Goal: Information Seeking & Learning: Learn about a topic

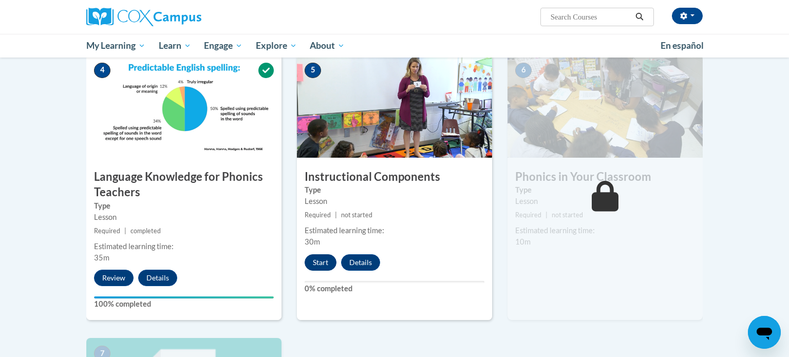
scroll to position [478, 0]
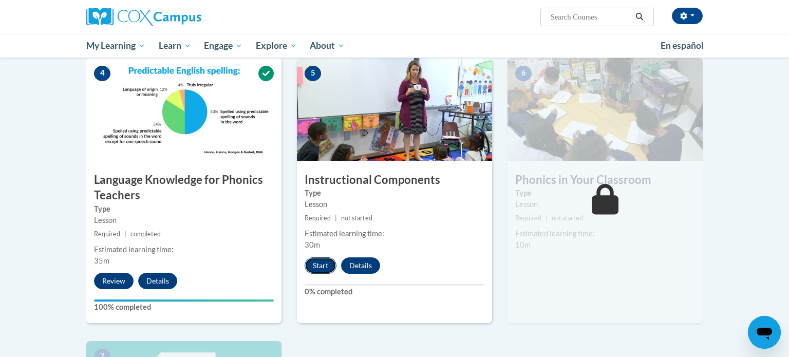
click at [317, 268] on button "Start" at bounding box center [320, 265] width 32 height 16
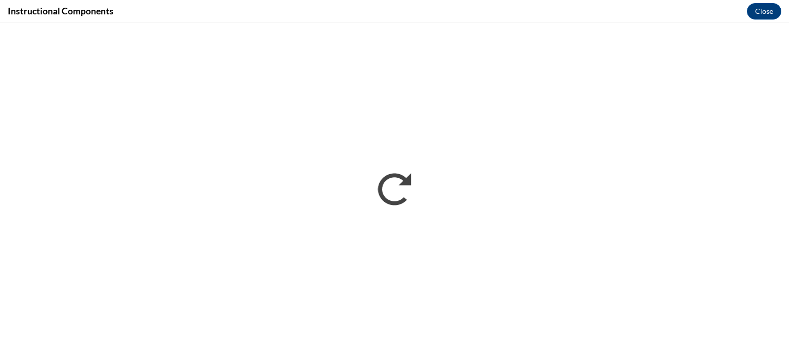
scroll to position [0, 0]
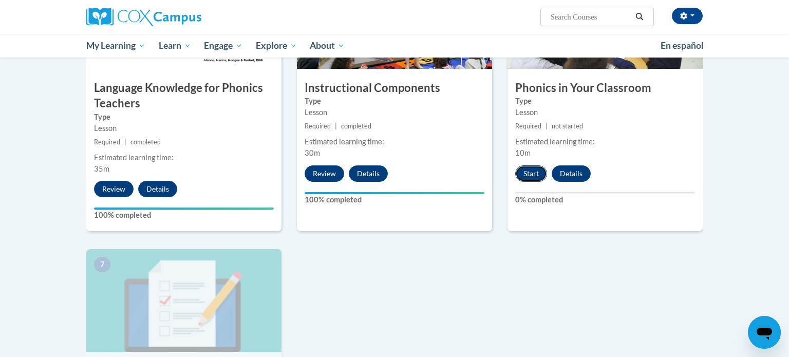
click at [533, 171] on button "Start" at bounding box center [531, 173] width 32 height 16
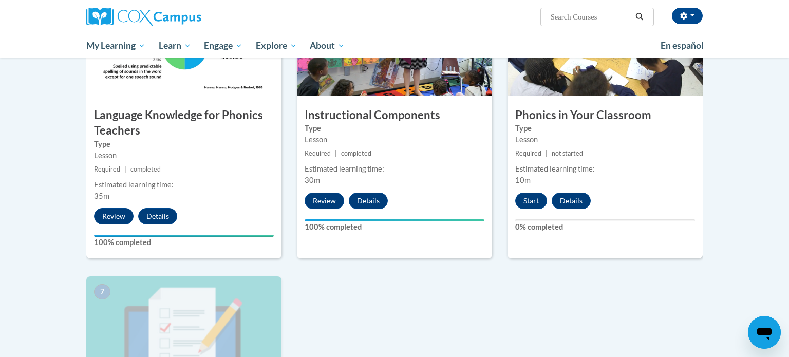
scroll to position [546, 0]
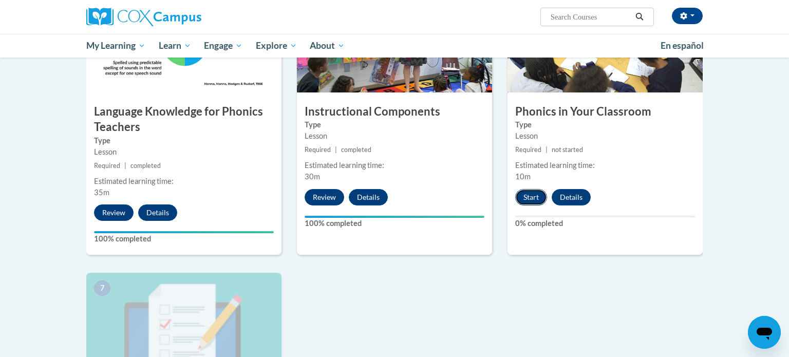
click at [528, 198] on button "Start" at bounding box center [531, 197] width 32 height 16
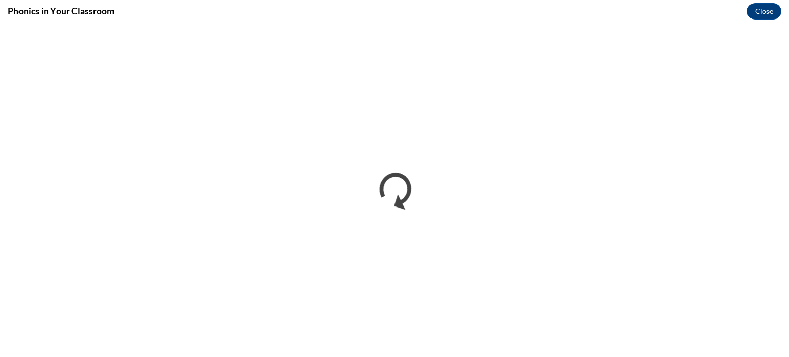
scroll to position [0, 0]
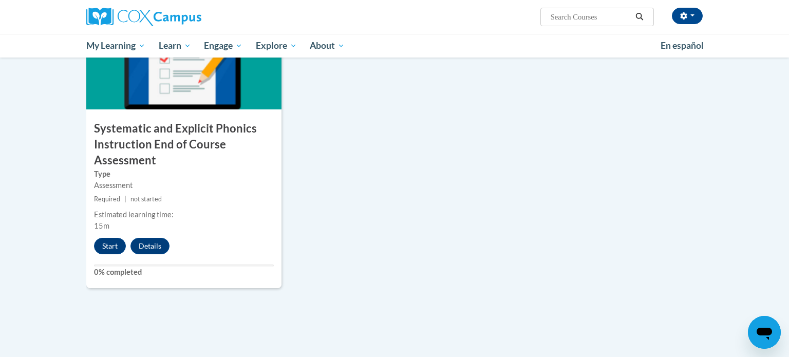
scroll to position [814, 0]
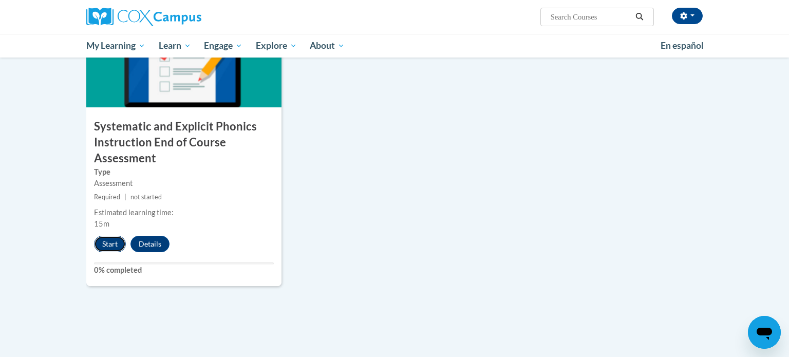
click at [111, 248] on button "Start" at bounding box center [110, 244] width 32 height 16
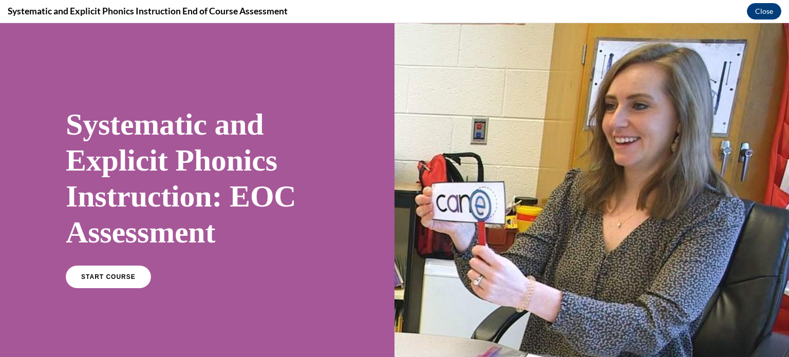
scroll to position [0, 0]
click at [122, 273] on span "START COURSE" at bounding box center [108, 277] width 57 height 8
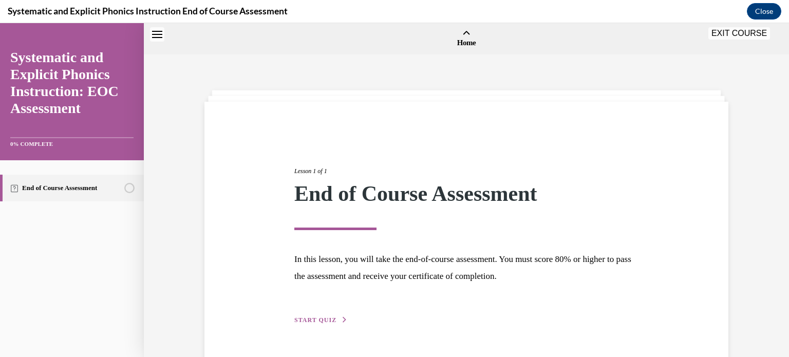
scroll to position [32, 0]
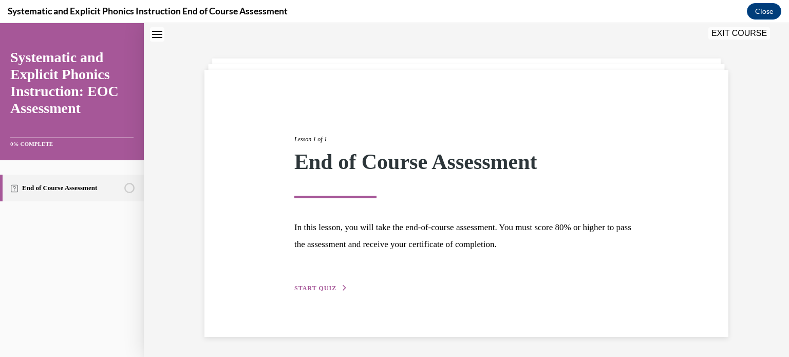
click at [301, 286] on span "START QUIZ" at bounding box center [315, 287] width 42 height 7
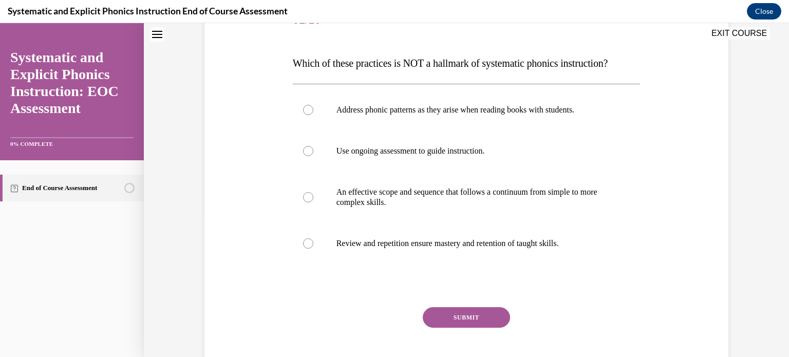
scroll to position [144, 0]
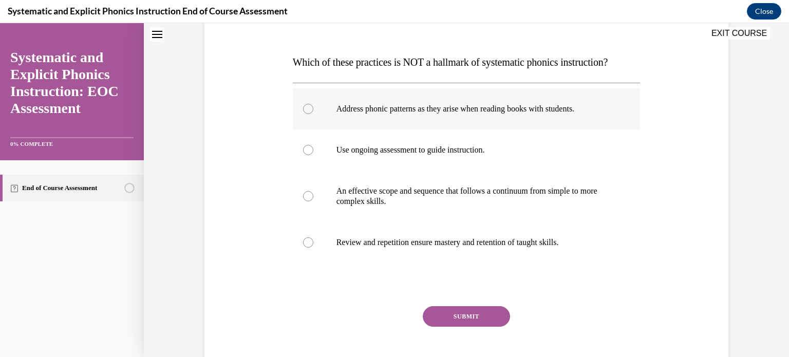
click at [313, 118] on div at bounding box center [467, 108] width 348 height 41
click at [462, 320] on button "SUBMIT" at bounding box center [466, 316] width 87 height 21
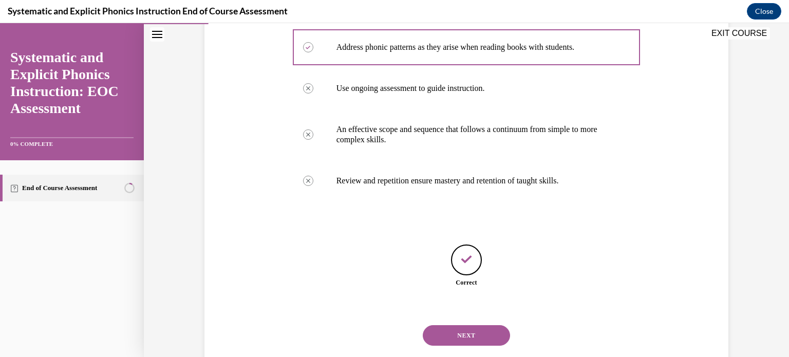
scroll to position [229, 0]
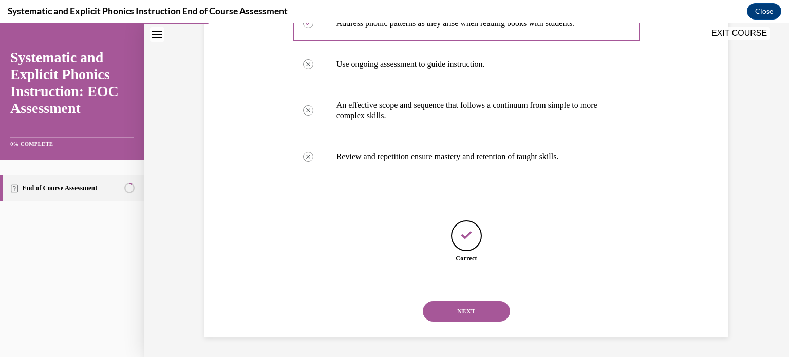
click at [466, 315] on button "NEXT" at bounding box center [466, 311] width 87 height 21
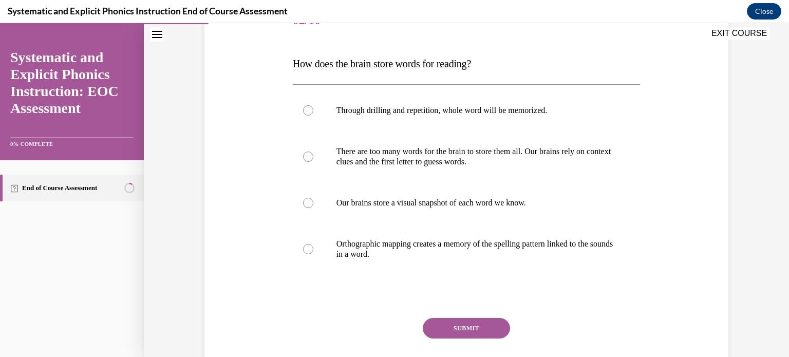
scroll to position [143, 0]
click at [314, 249] on div at bounding box center [467, 248] width 348 height 51
click at [466, 328] on button "SUBMIT" at bounding box center [466, 327] width 87 height 21
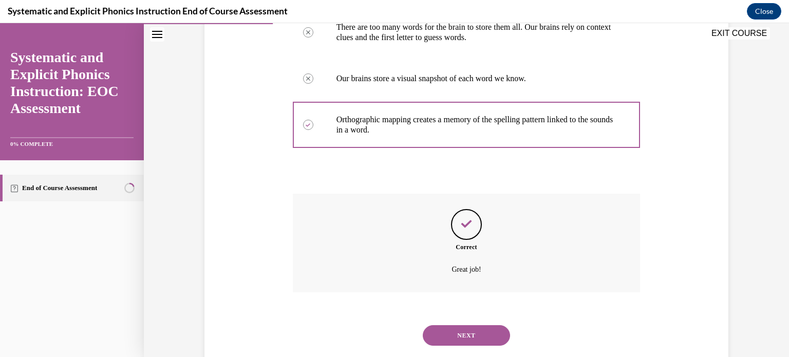
scroll to position [291, 0]
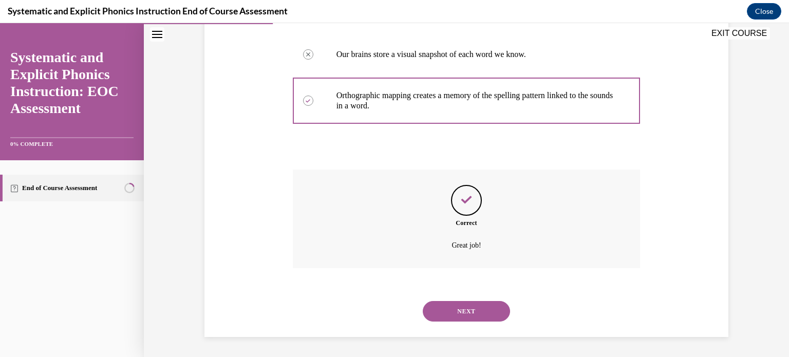
click at [471, 311] on button "NEXT" at bounding box center [466, 311] width 87 height 21
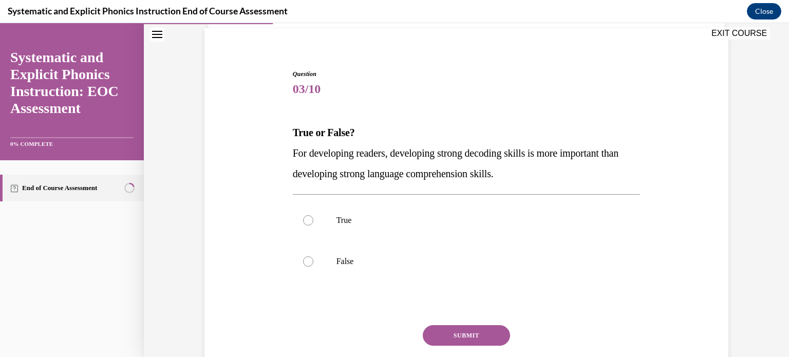
scroll to position [75, 0]
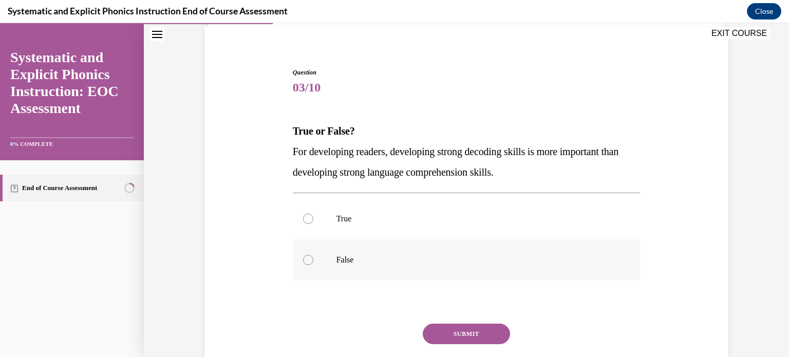
click at [388, 262] on p "False" at bounding box center [475, 260] width 278 height 10
click at [453, 331] on button "SUBMIT" at bounding box center [466, 333] width 87 height 21
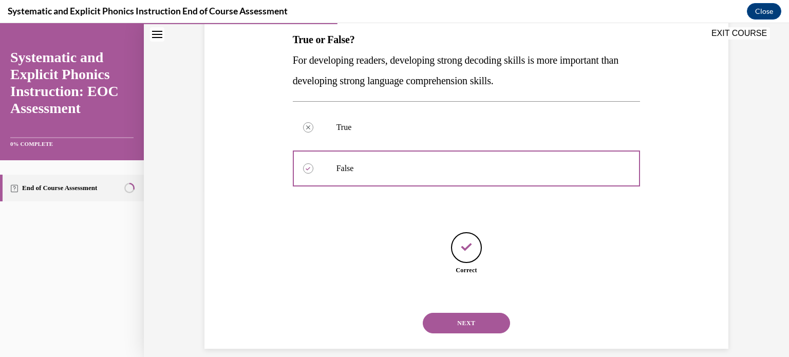
scroll to position [178, 0]
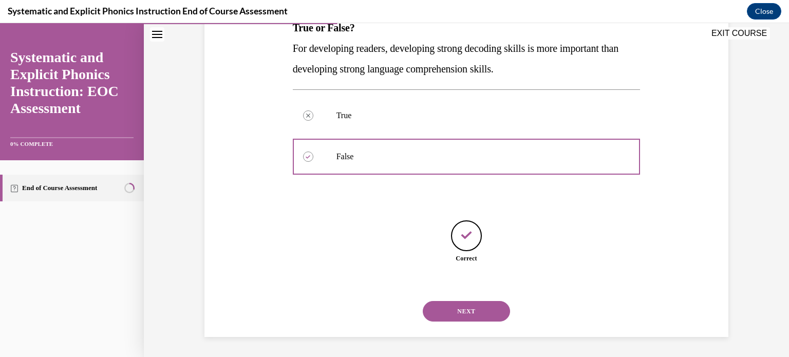
click at [460, 311] on button "NEXT" at bounding box center [466, 311] width 87 height 21
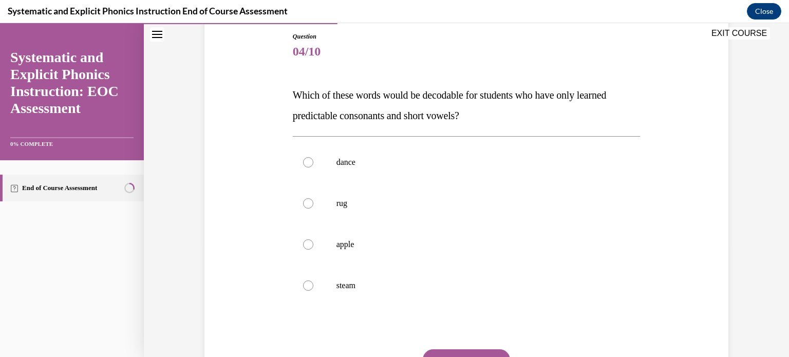
scroll to position [115, 0]
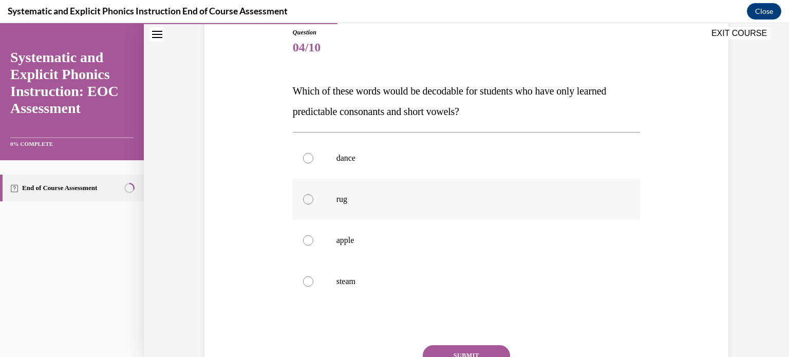
click at [349, 217] on div at bounding box center [467, 199] width 348 height 41
click at [450, 351] on button "SUBMIT" at bounding box center [466, 355] width 87 height 21
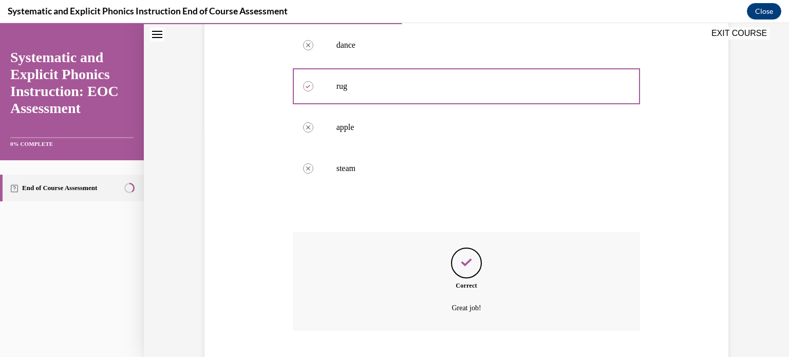
scroll to position [291, 0]
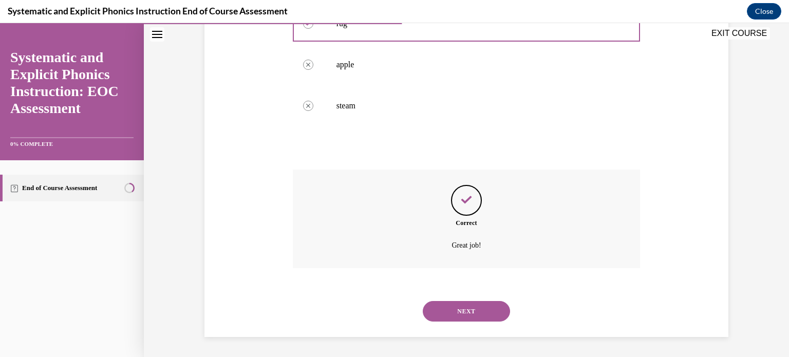
click at [452, 306] on button "NEXT" at bounding box center [466, 311] width 87 height 21
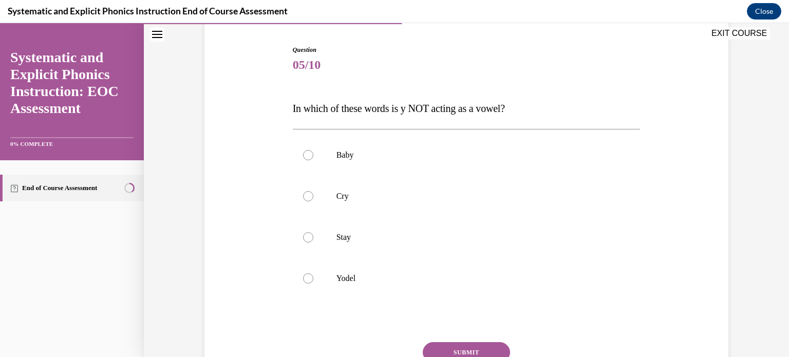
scroll to position [99, 0]
click at [360, 285] on div at bounding box center [467, 277] width 348 height 41
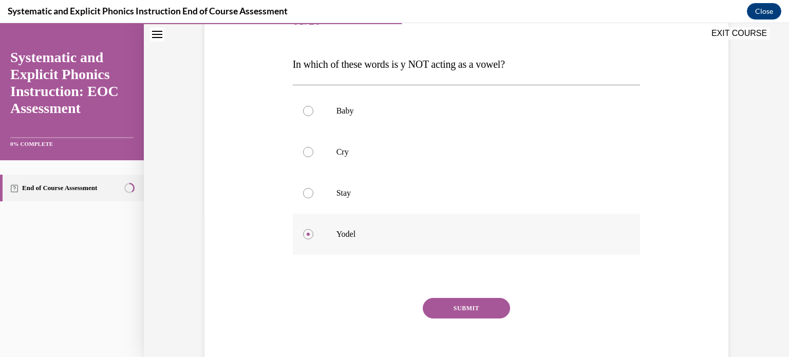
scroll to position [146, 0]
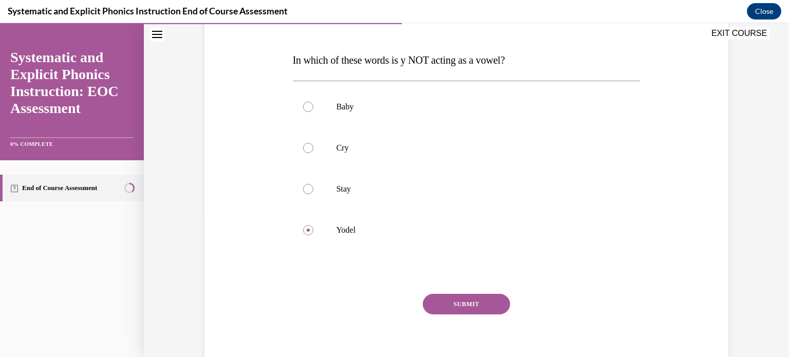
click at [435, 304] on button "SUBMIT" at bounding box center [466, 304] width 87 height 21
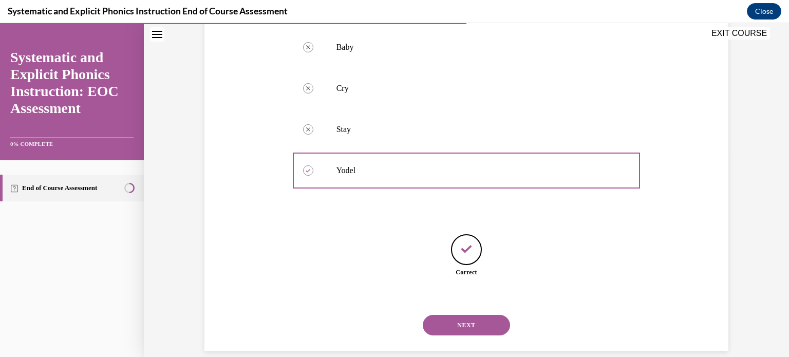
scroll to position [219, 0]
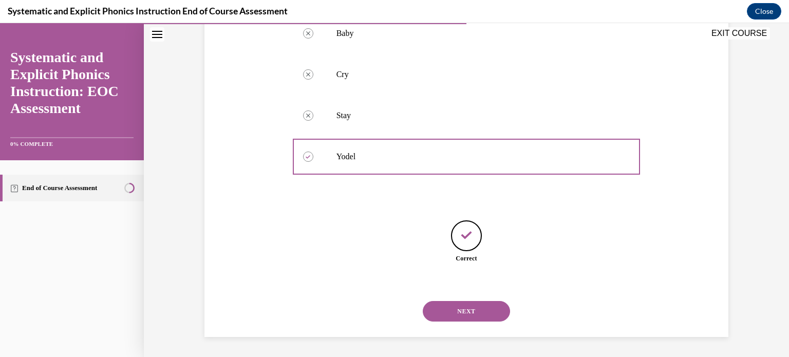
click at [452, 319] on button "NEXT" at bounding box center [466, 311] width 87 height 21
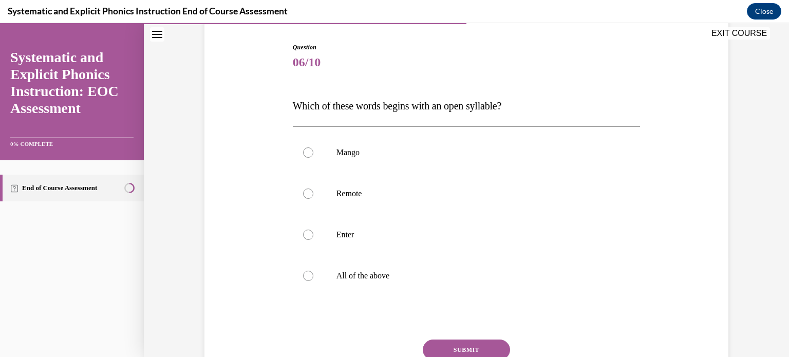
scroll to position [101, 0]
click at [358, 245] on div at bounding box center [467, 234] width 348 height 41
click at [436, 352] on button "SUBMIT" at bounding box center [466, 349] width 87 height 21
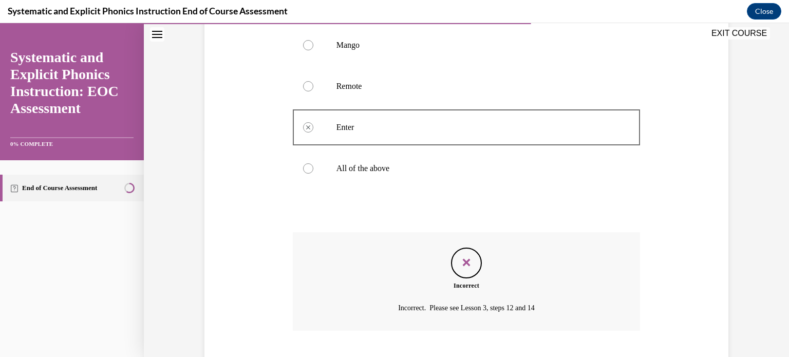
scroll to position [270, 0]
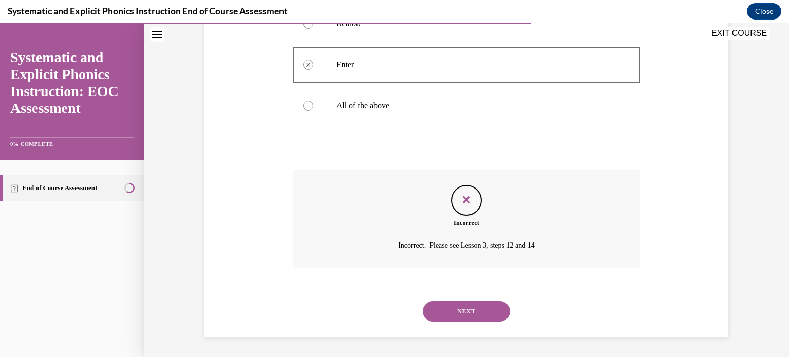
click at [472, 319] on button "NEXT" at bounding box center [466, 311] width 87 height 21
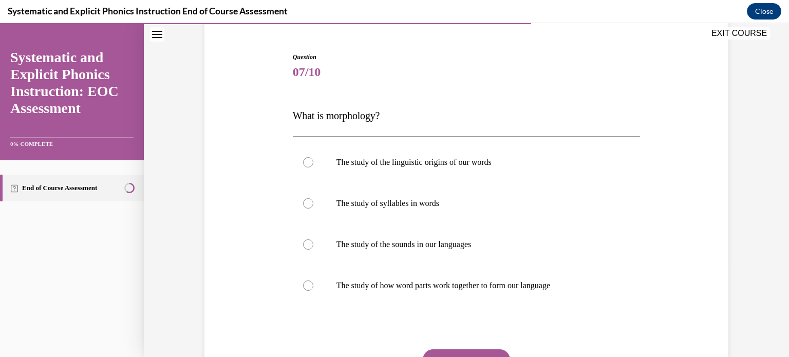
scroll to position [92, 0]
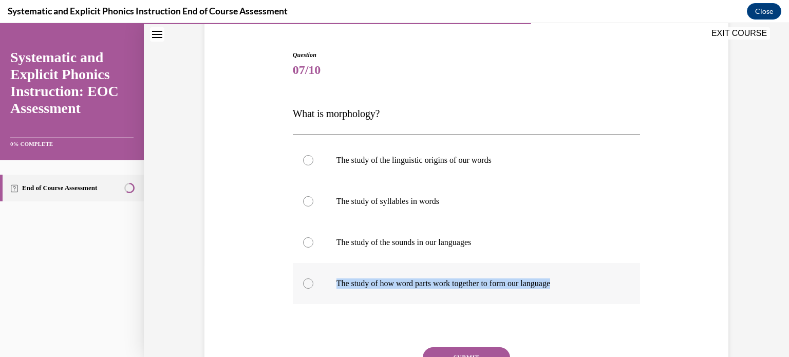
drag, startPoint x: 472, startPoint y: 319, endPoint x: 459, endPoint y: 298, distance: 24.7
click at [459, 298] on div "Question 07/10 What is morphology? The study of the linguistic origins of our w…" at bounding box center [467, 240] width 348 height 381
click at [325, 280] on div at bounding box center [467, 283] width 348 height 41
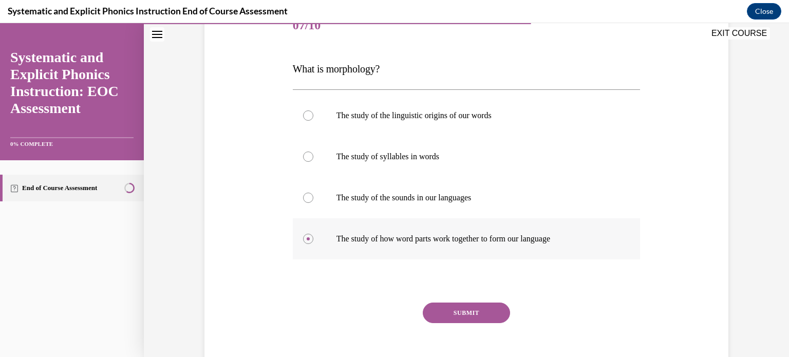
scroll to position [139, 0]
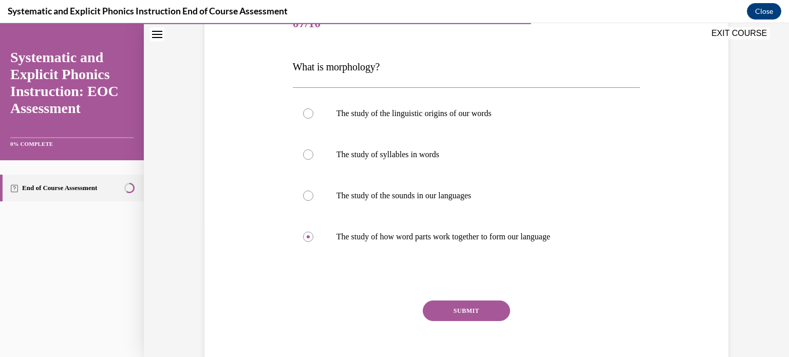
click at [461, 313] on button "SUBMIT" at bounding box center [466, 310] width 87 height 21
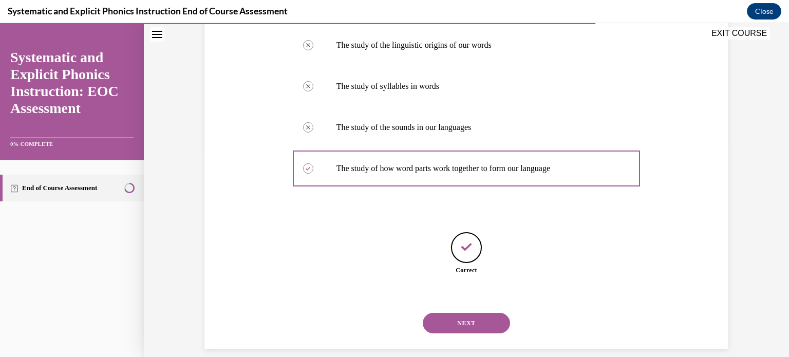
scroll to position [219, 0]
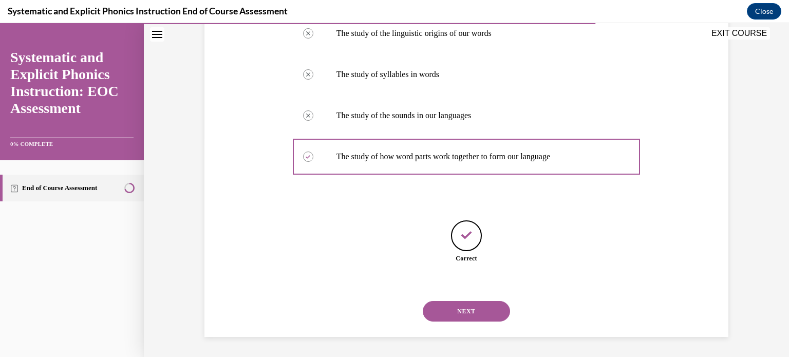
click at [461, 313] on button "NEXT" at bounding box center [466, 311] width 87 height 21
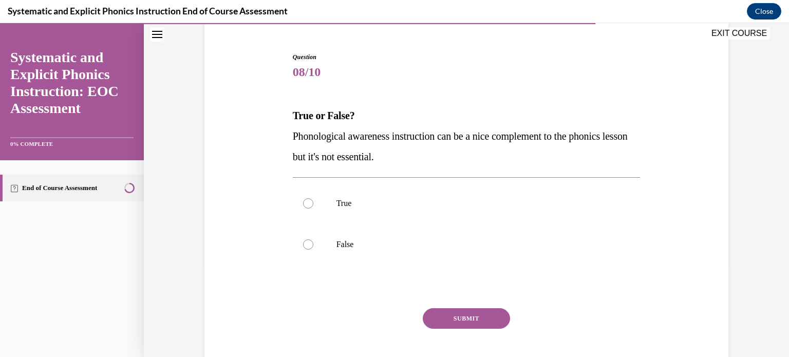
scroll to position [91, 0]
click at [340, 215] on div at bounding box center [467, 202] width 348 height 41
click at [466, 313] on button "SUBMIT" at bounding box center [466, 318] width 87 height 21
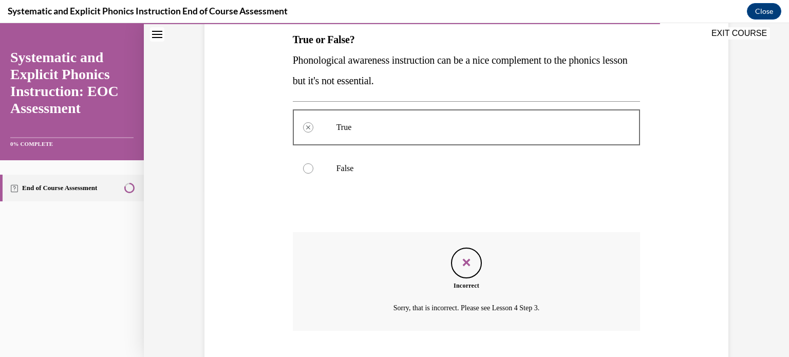
scroll to position [229, 0]
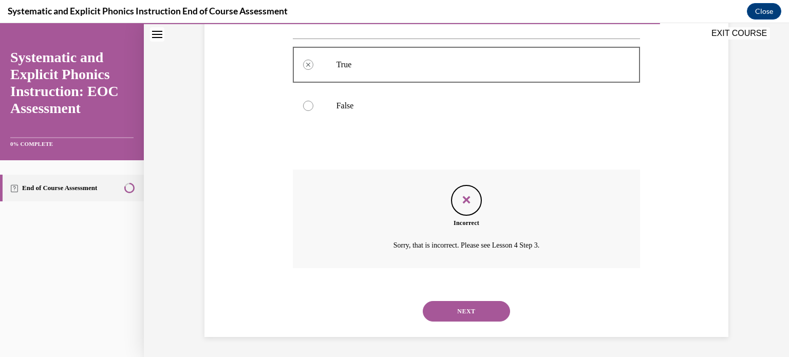
click at [466, 313] on button "NEXT" at bounding box center [466, 311] width 87 height 21
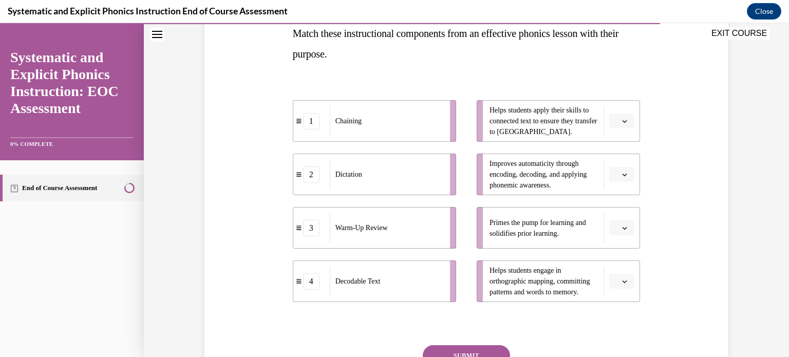
scroll to position [173, 0]
click at [629, 124] on button "button" at bounding box center [621, 120] width 25 height 15
click at [622, 223] on div "4" at bounding box center [621, 225] width 26 height 21
click at [623, 229] on icon "button" at bounding box center [624, 227] width 5 height 5
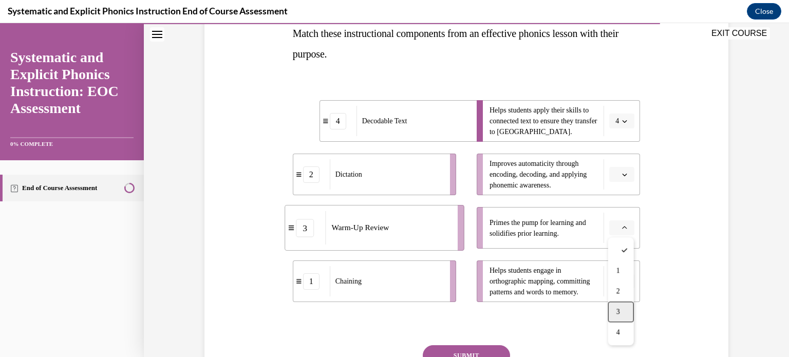
click at [627, 305] on div "3" at bounding box center [621, 311] width 26 height 21
click at [628, 175] on span "button" at bounding box center [624, 174] width 7 height 7
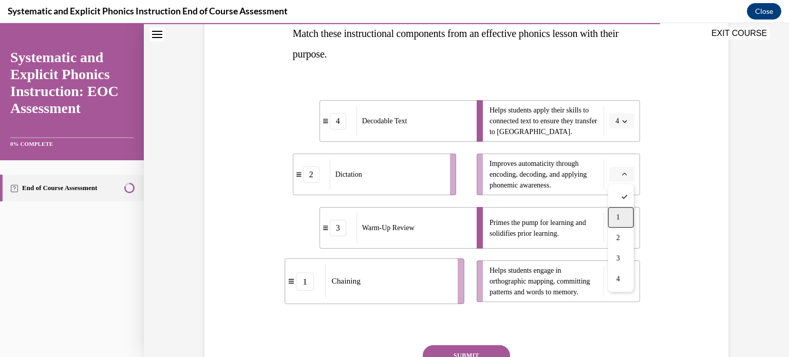
click at [624, 217] on div "1" at bounding box center [621, 217] width 26 height 21
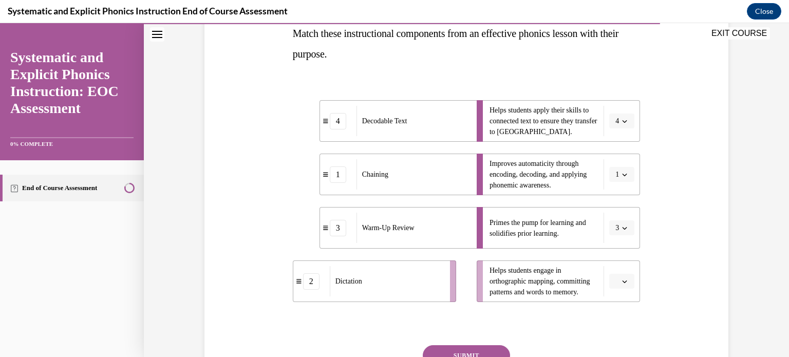
click at [630, 286] on button "button" at bounding box center [621, 281] width 25 height 15
click at [623, 210] on div "2" at bounding box center [621, 216] width 26 height 21
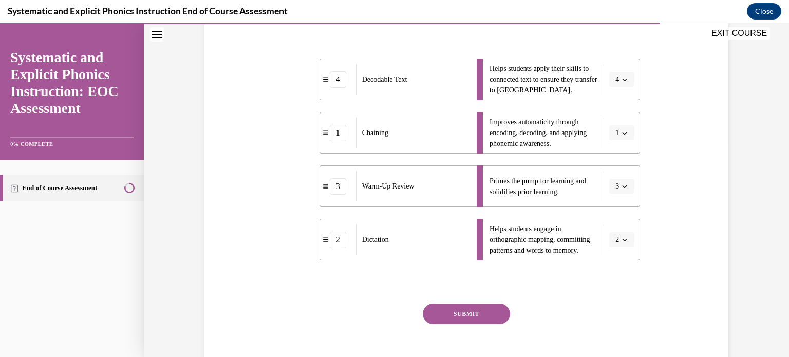
scroll to position [216, 0]
click at [475, 307] on button "SUBMIT" at bounding box center [466, 312] width 87 height 21
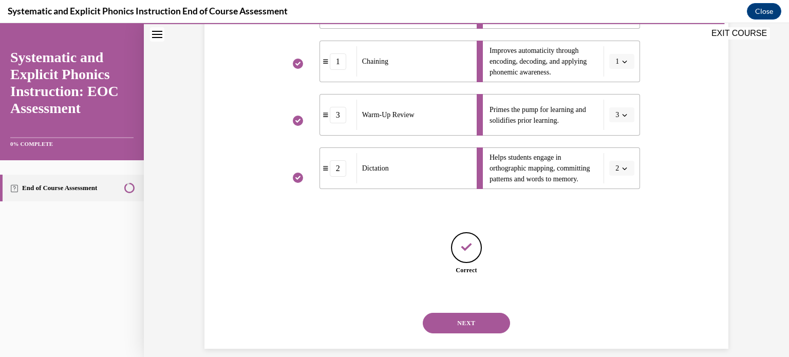
scroll to position [298, 0]
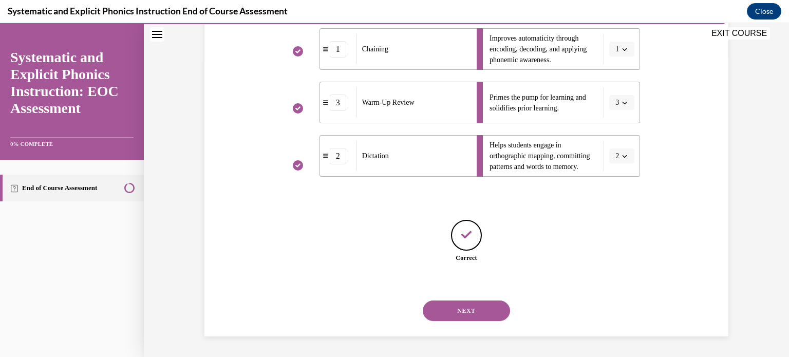
click at [480, 305] on button "NEXT" at bounding box center [466, 310] width 87 height 21
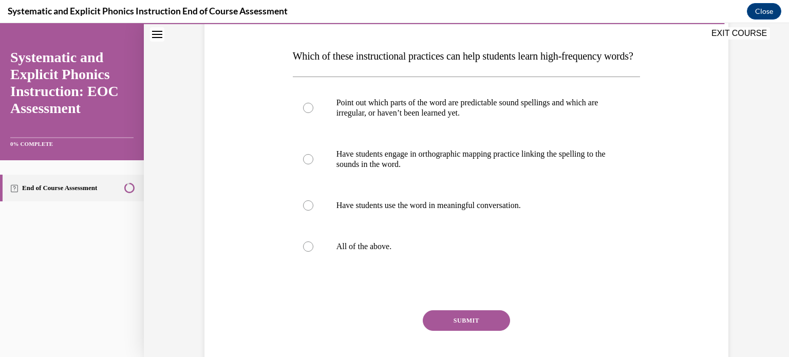
scroll to position [152, 0]
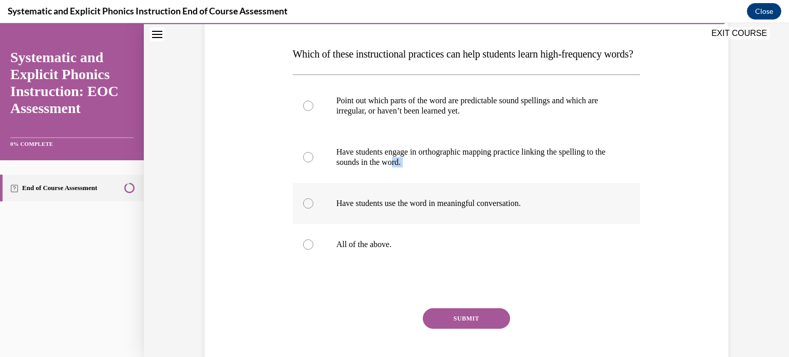
drag, startPoint x: 409, startPoint y: 185, endPoint x: 404, endPoint y: 233, distance: 48.1
click at [404, 233] on div "Point out which parts of the word are predictable sound spellings and which are…" at bounding box center [467, 172] width 348 height 185
click at [396, 258] on div at bounding box center [467, 244] width 348 height 41
click at [458, 329] on button "SUBMIT" at bounding box center [466, 318] width 87 height 21
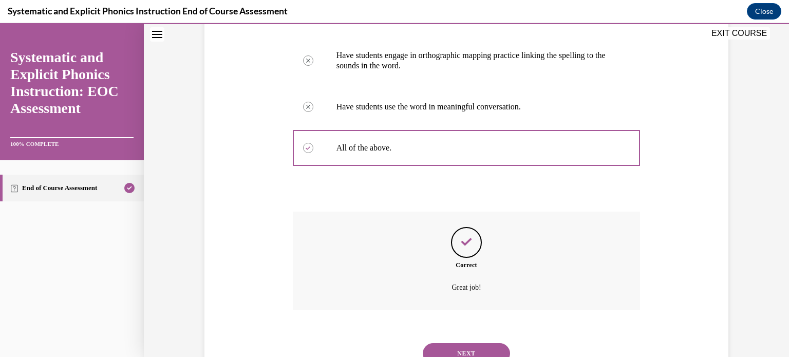
scroll to position [311, 0]
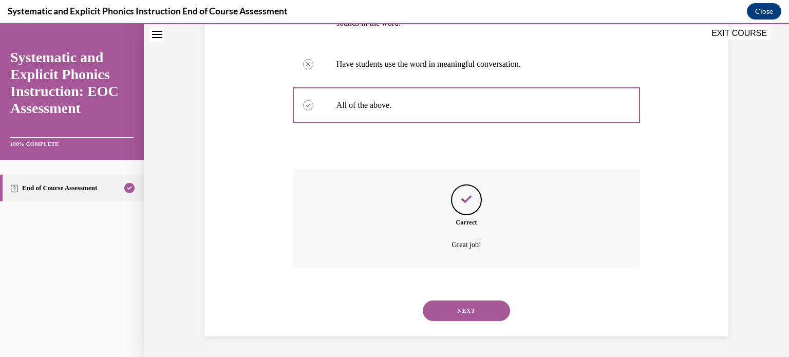
click at [459, 316] on button "NEXT" at bounding box center [466, 310] width 87 height 21
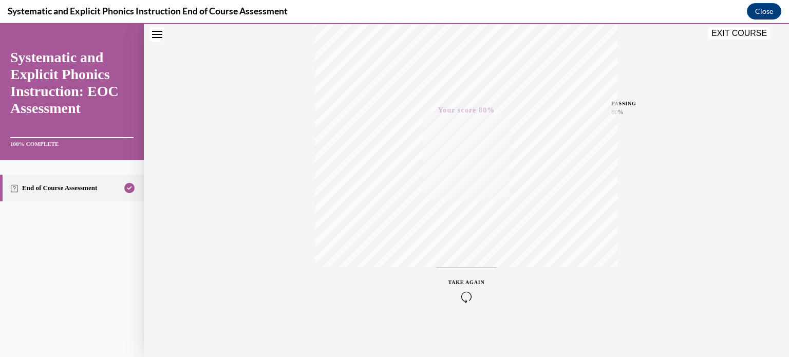
scroll to position [192, 0]
click at [742, 35] on button "EXIT COURSE" at bounding box center [739, 33] width 62 height 12
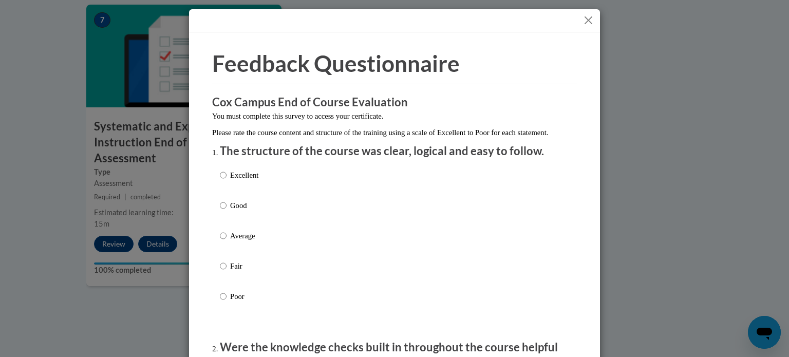
click at [587, 21] on button "Close" at bounding box center [588, 20] width 13 height 13
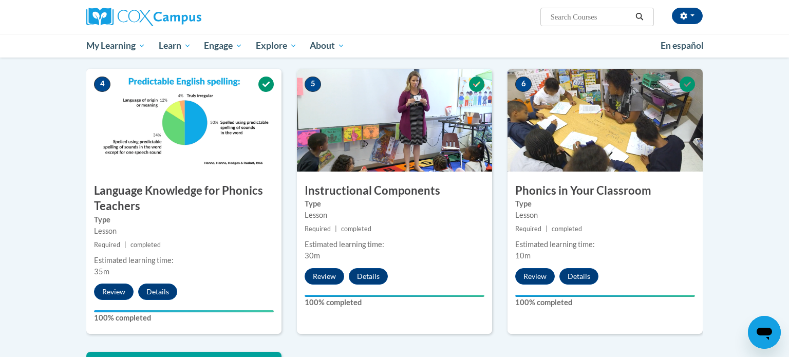
scroll to position [0, 0]
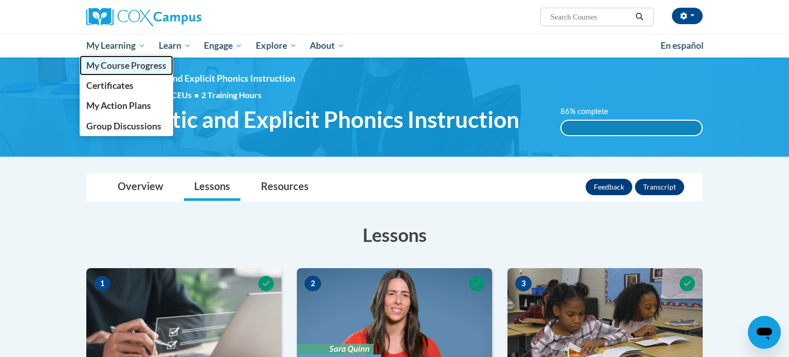
click at [135, 70] on span "My Course Progress" at bounding box center [126, 65] width 80 height 11
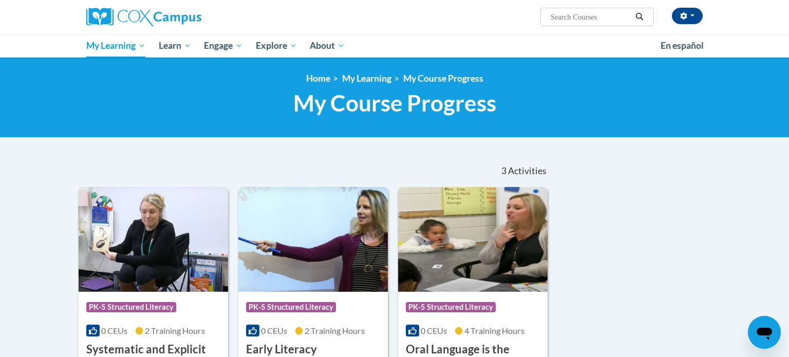
scroll to position [3, 0]
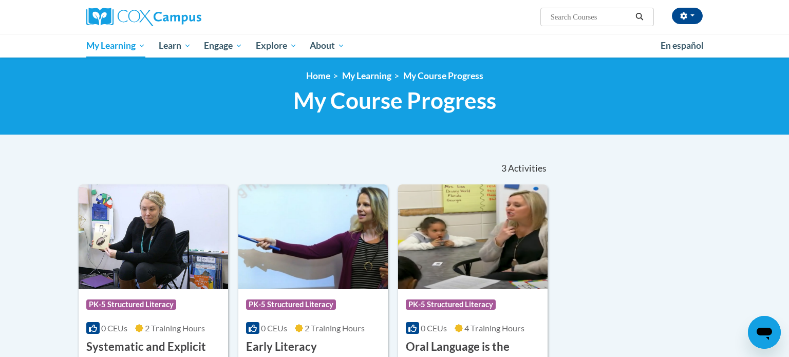
click at [581, 47] on ul "My Learning My Learning My Course Progress Certificates My Action Plans Group D…" at bounding box center [367, 46] width 574 height 24
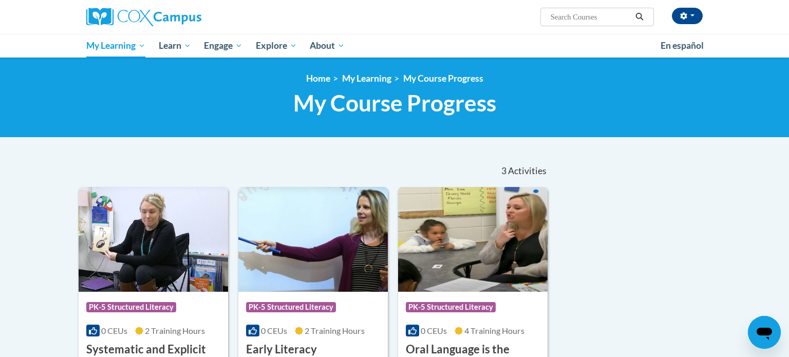
scroll to position [2, 0]
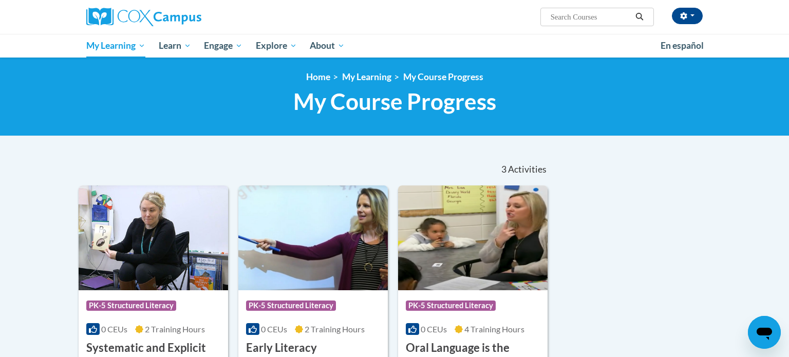
click at [584, 15] on input "Search..." at bounding box center [590, 17] width 82 height 12
type input "Read Aloud"
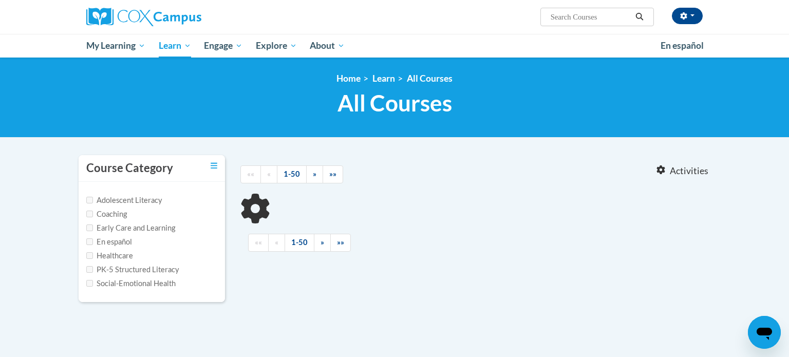
type input "Read Aloud"
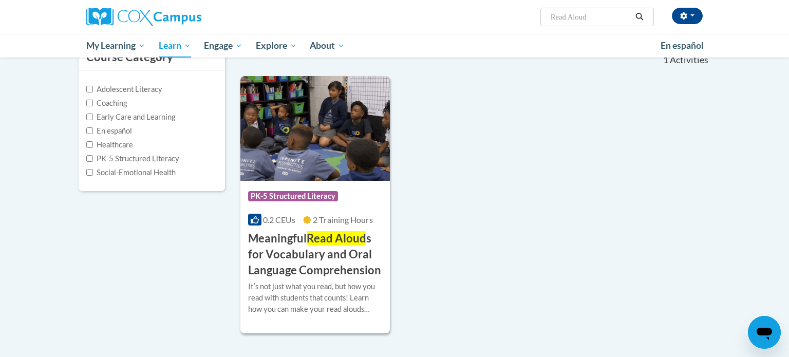
scroll to position [111, 0]
click at [311, 257] on h3 "Meaningful Read Aloud s for Vocabulary and Oral Language Comprehension" at bounding box center [315, 253] width 134 height 47
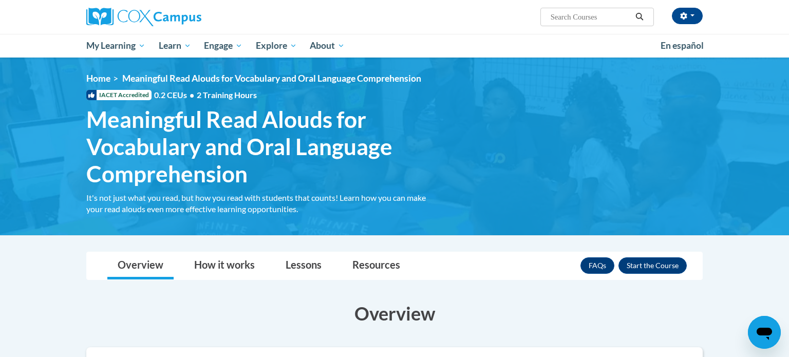
scroll to position [1, 0]
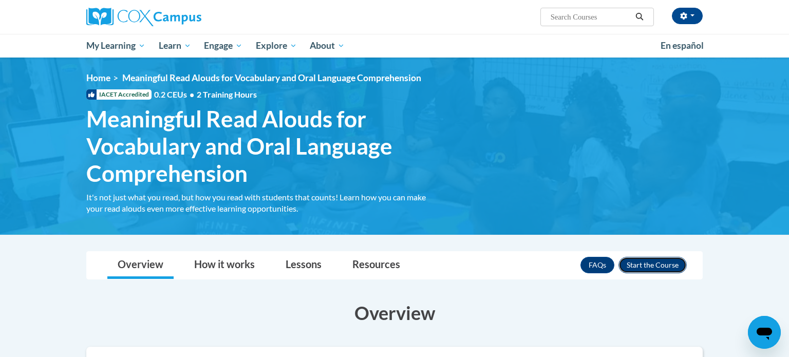
click at [671, 268] on button "Enroll" at bounding box center [652, 265] width 68 height 16
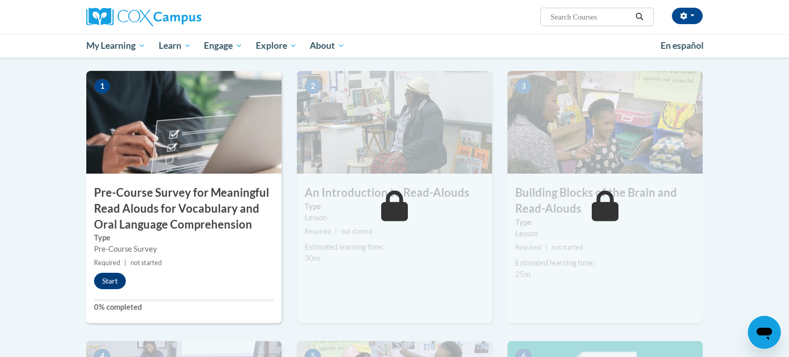
scroll to position [220, 0]
